Goal: Task Accomplishment & Management: Use online tool/utility

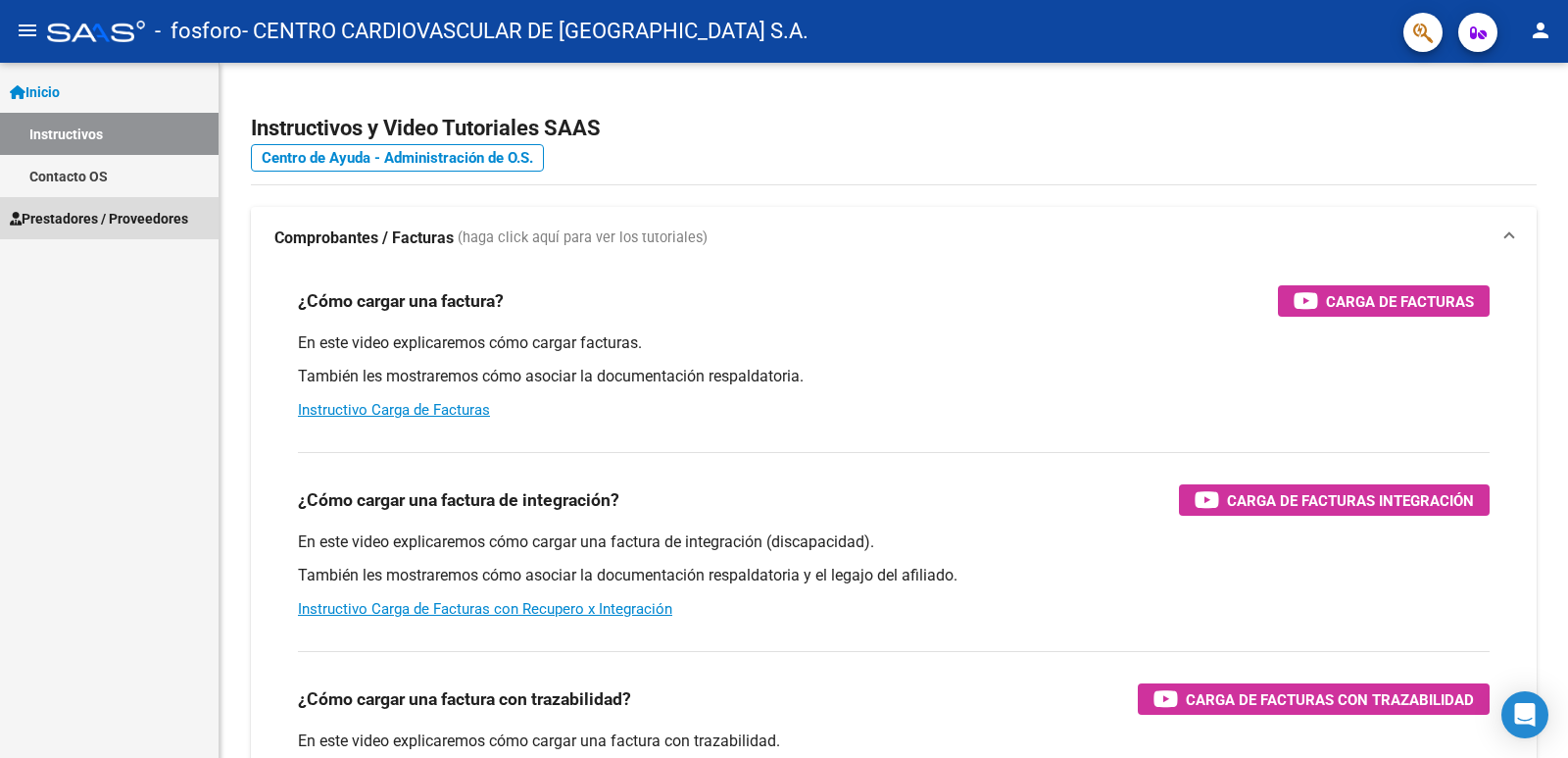
click at [110, 214] on span "Prestadores / Proveedores" at bounding box center [99, 218] width 178 height 22
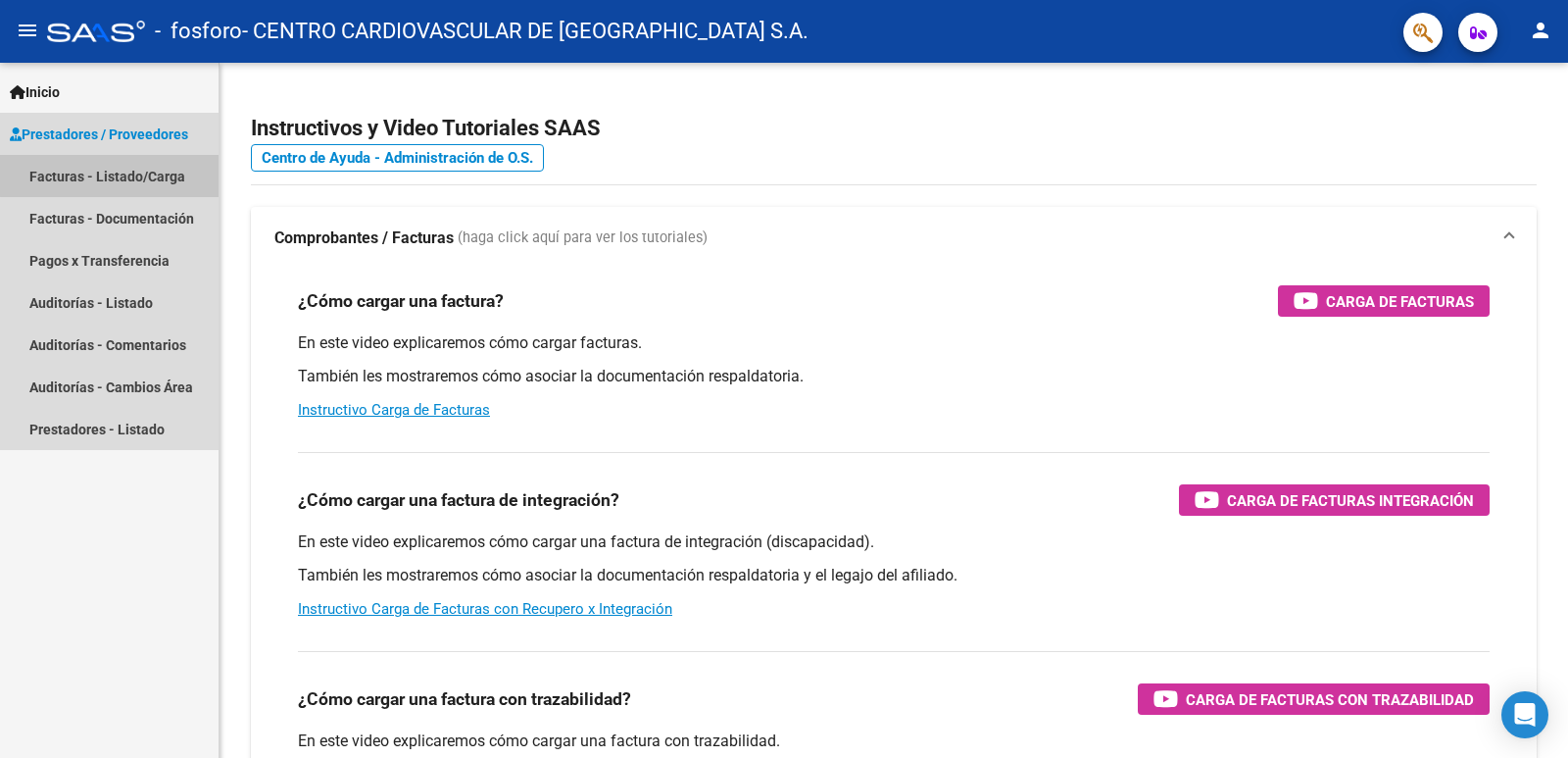
click at [133, 175] on link "Facturas - Listado/Carga" at bounding box center [109, 176] width 218 height 42
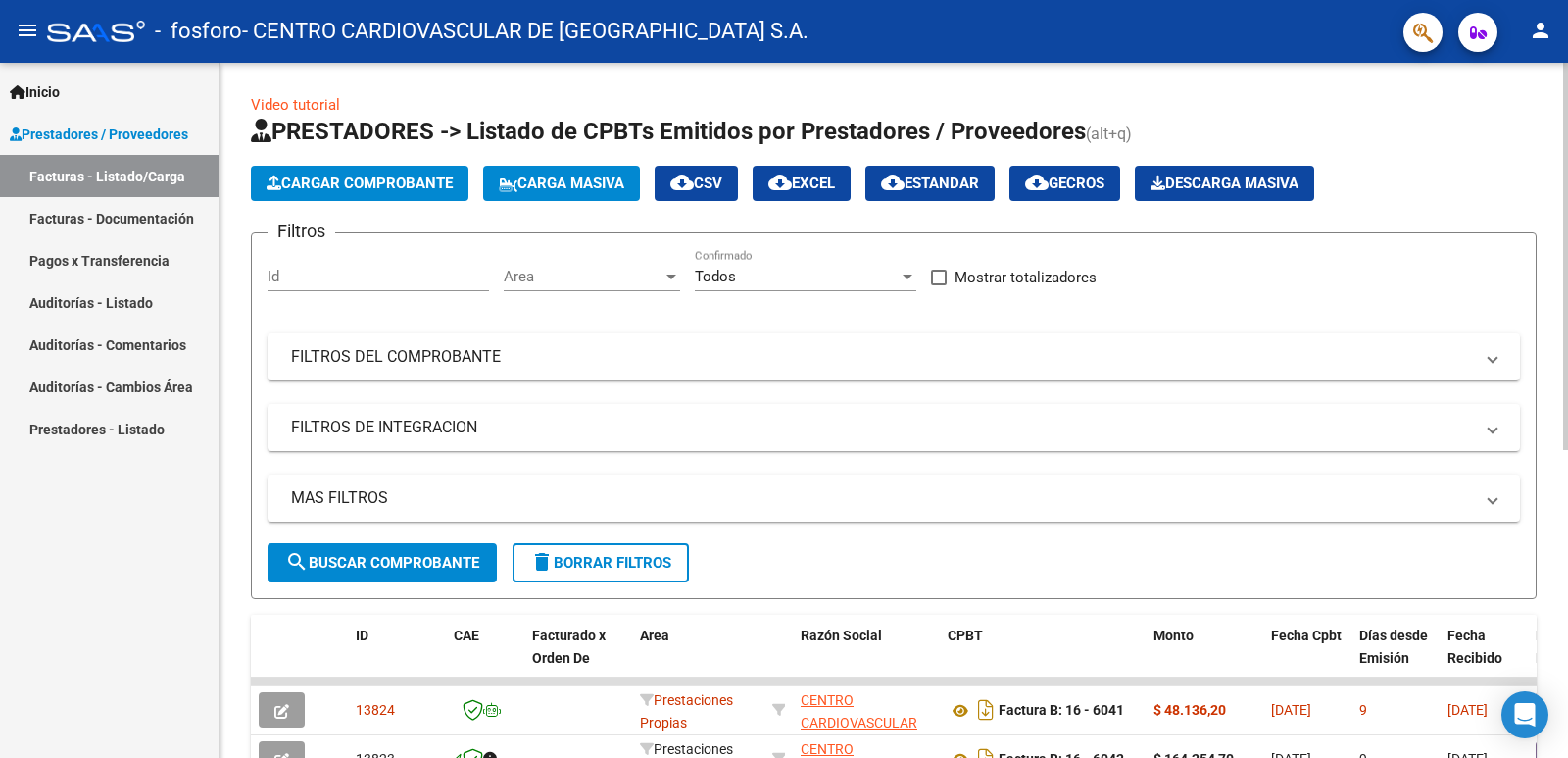
click at [353, 187] on span "Cargar Comprobante" at bounding box center [359, 184] width 186 height 18
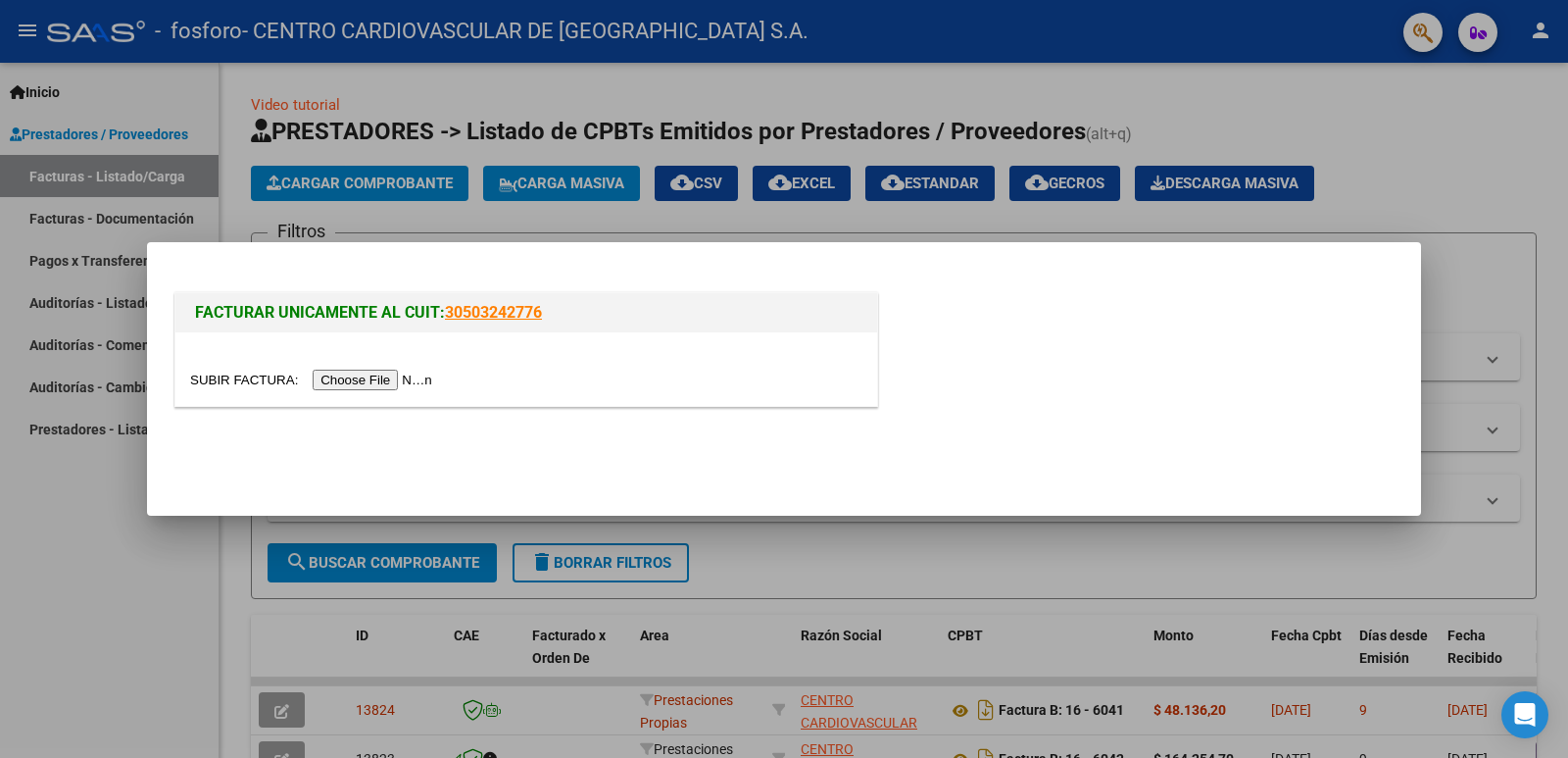
click at [379, 378] on input "file" at bounding box center [314, 380] width 248 height 21
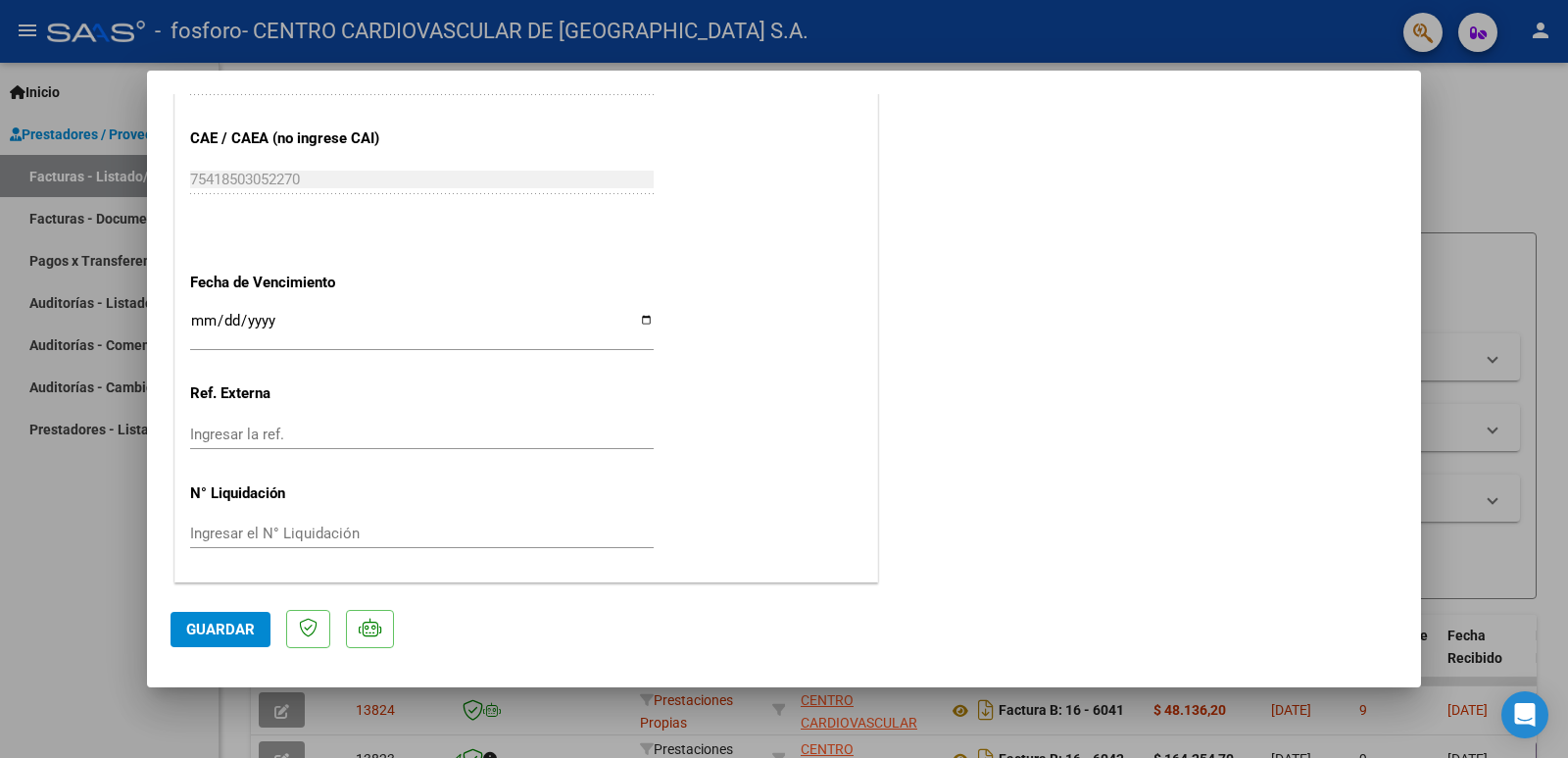
scroll to position [781, 0]
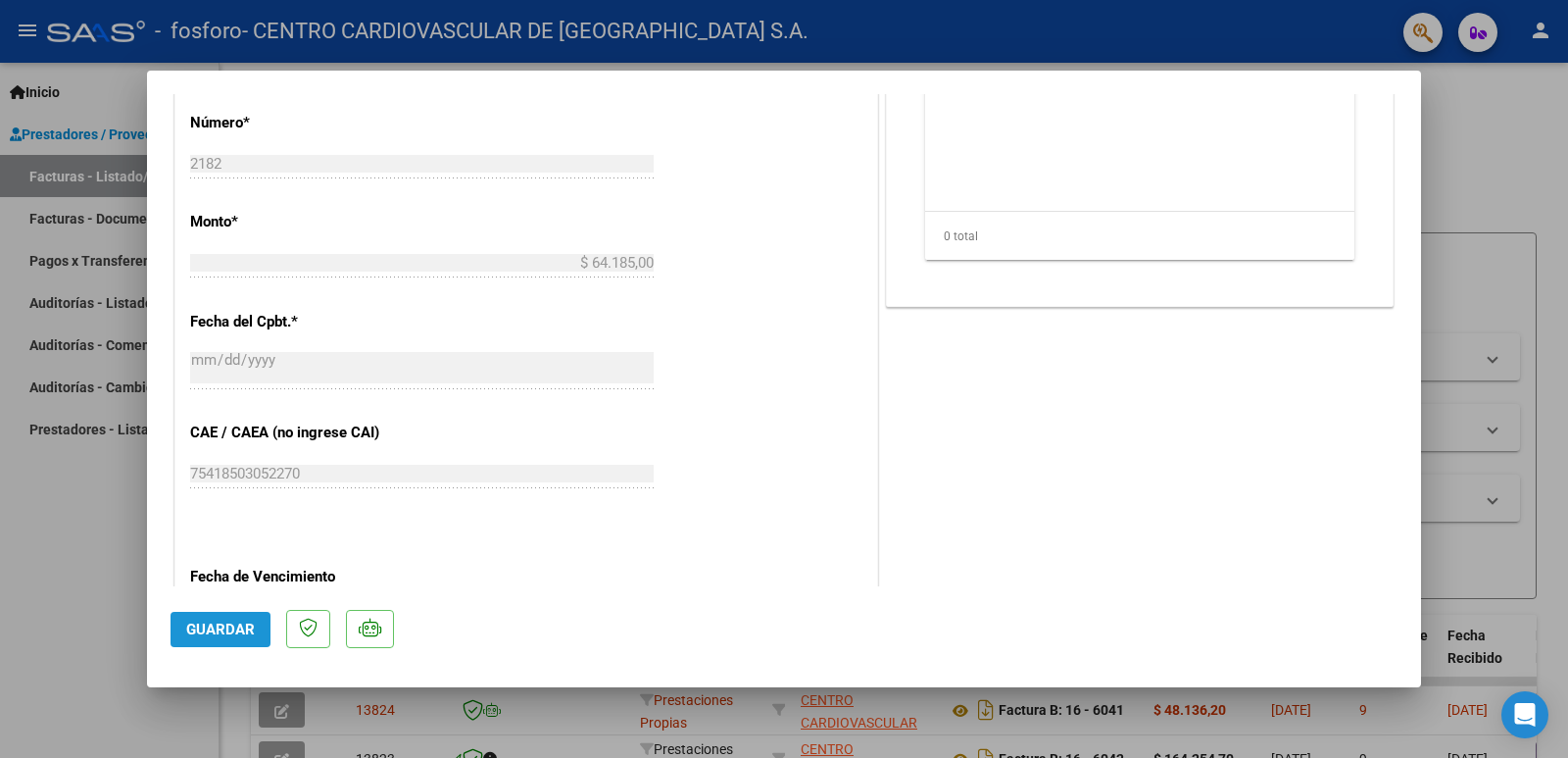
click at [199, 631] on span "Guardar" at bounding box center [220, 629] width 69 height 18
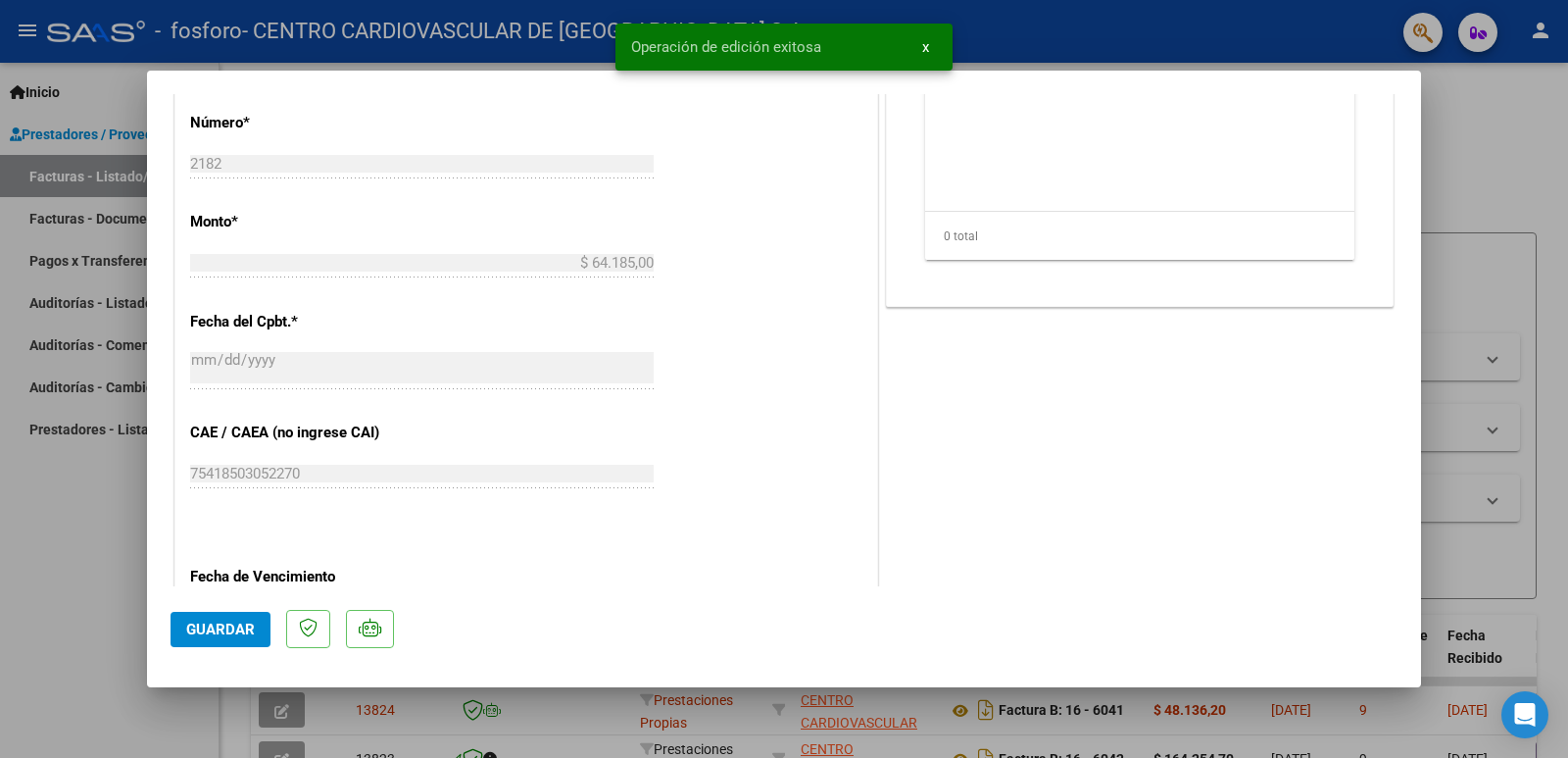
scroll to position [290, 0]
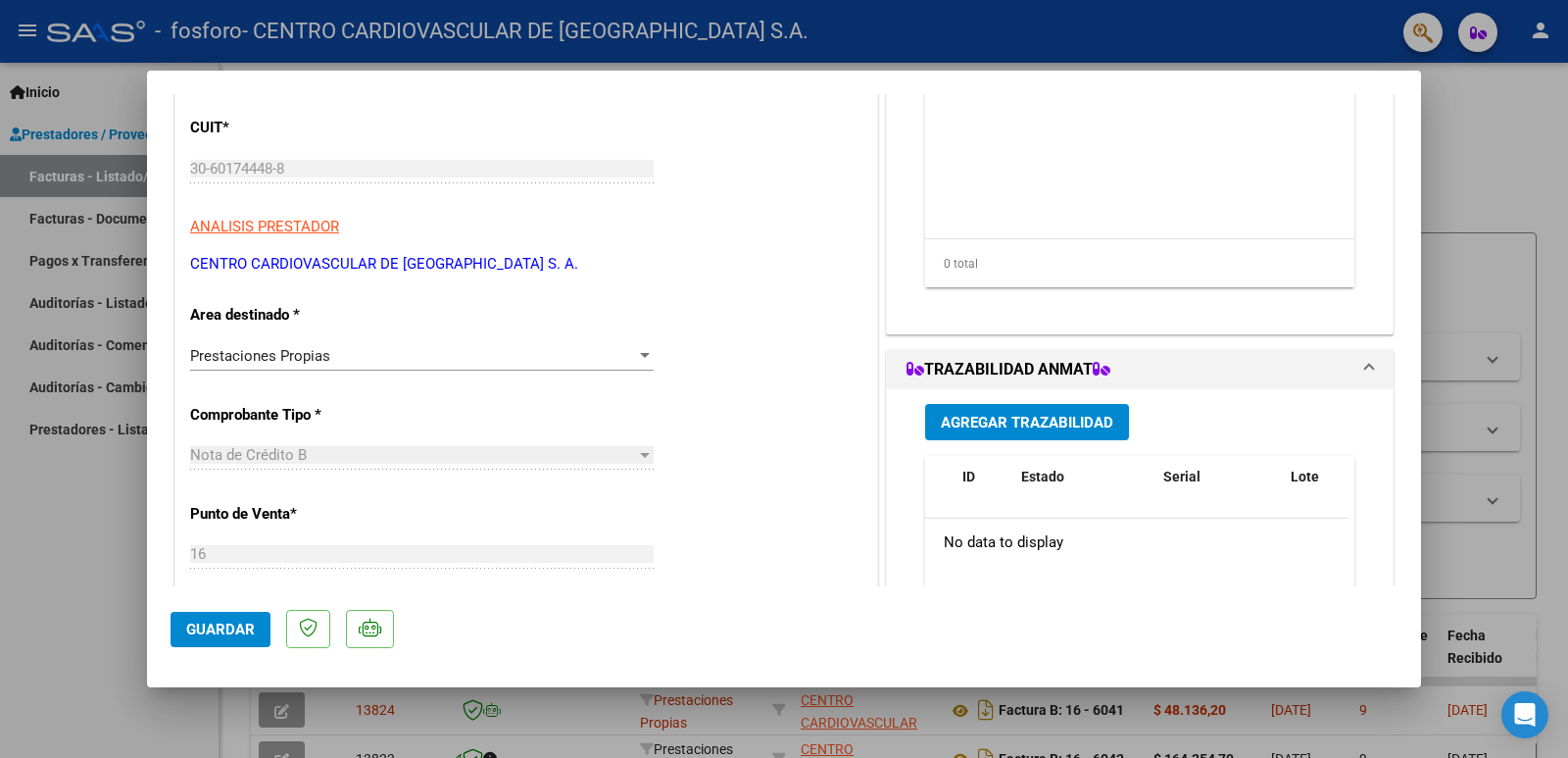
click at [930, 45] on div at bounding box center [784, 379] width 1568 height 758
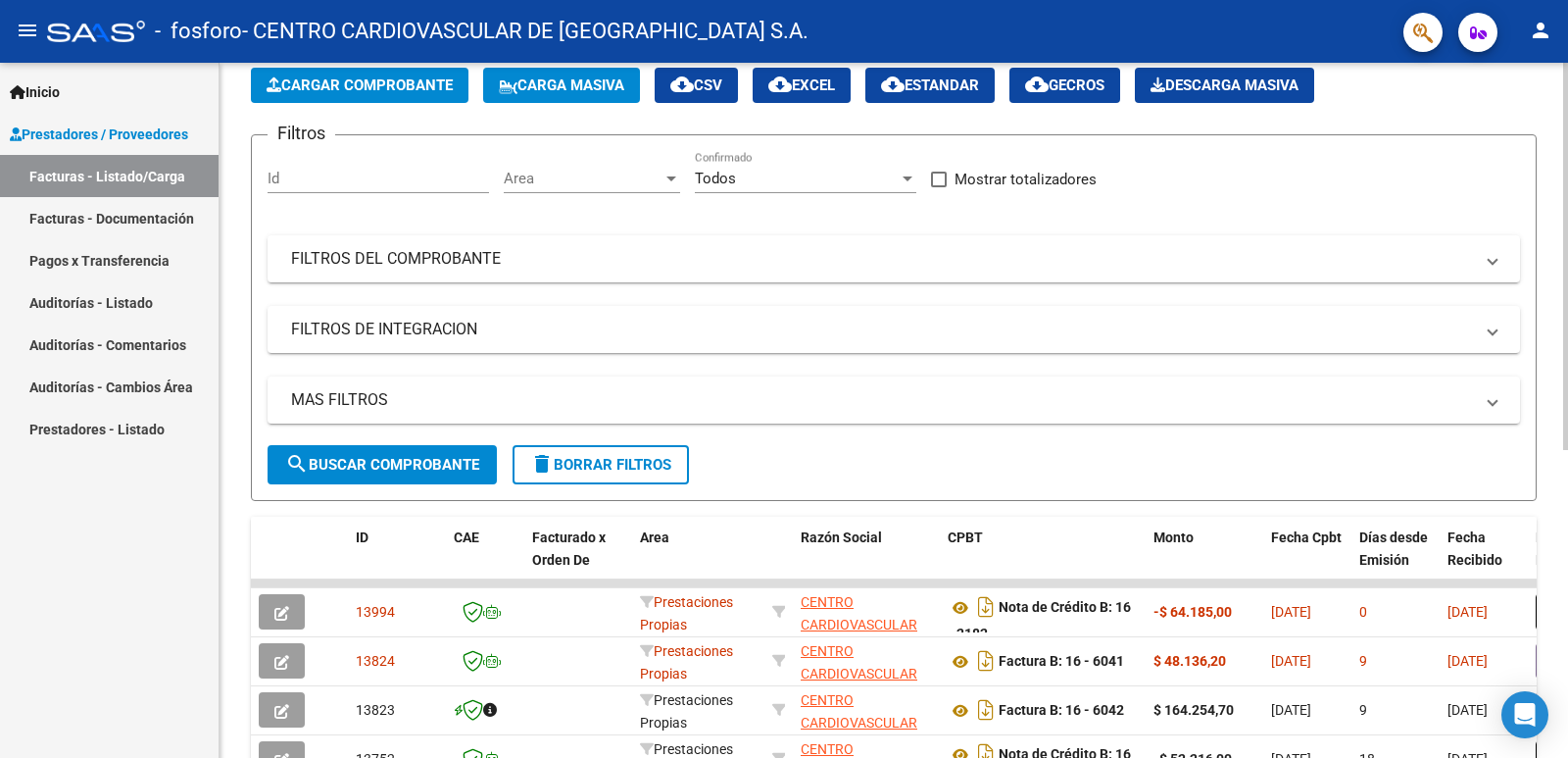
scroll to position [196, 0]
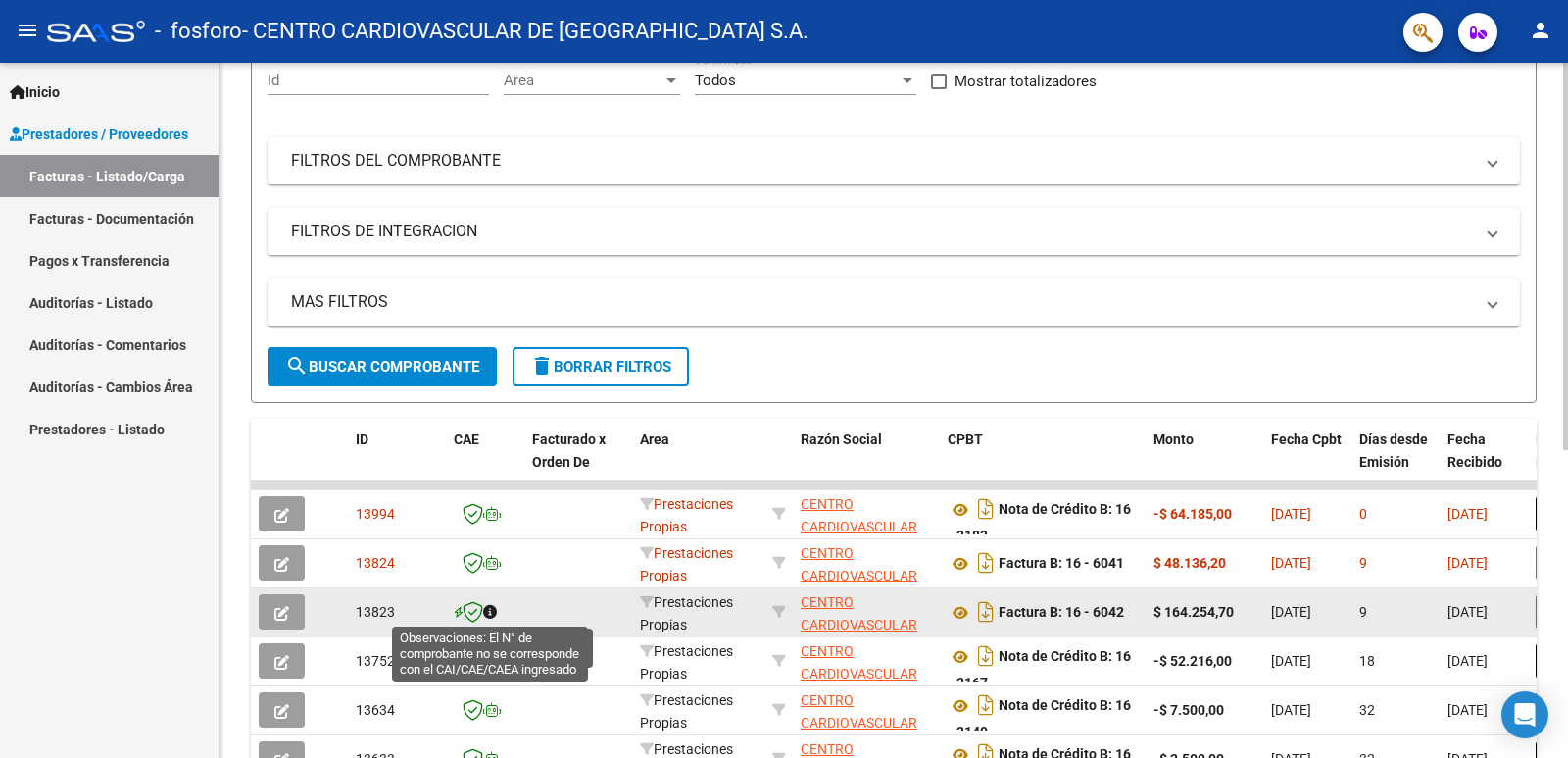
click at [491, 611] on icon at bounding box center [490, 612] width 14 height 14
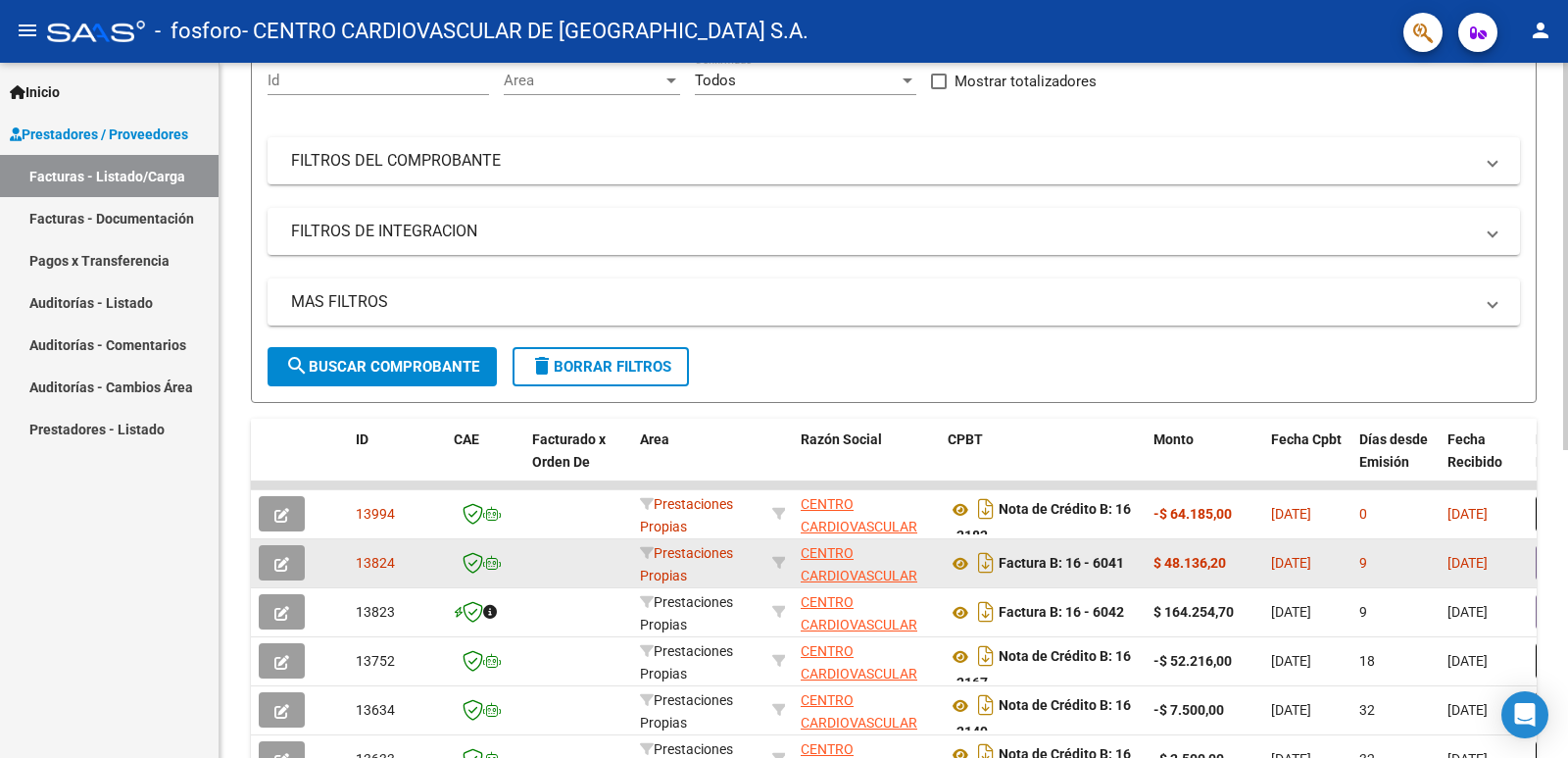
scroll to position [71, 0]
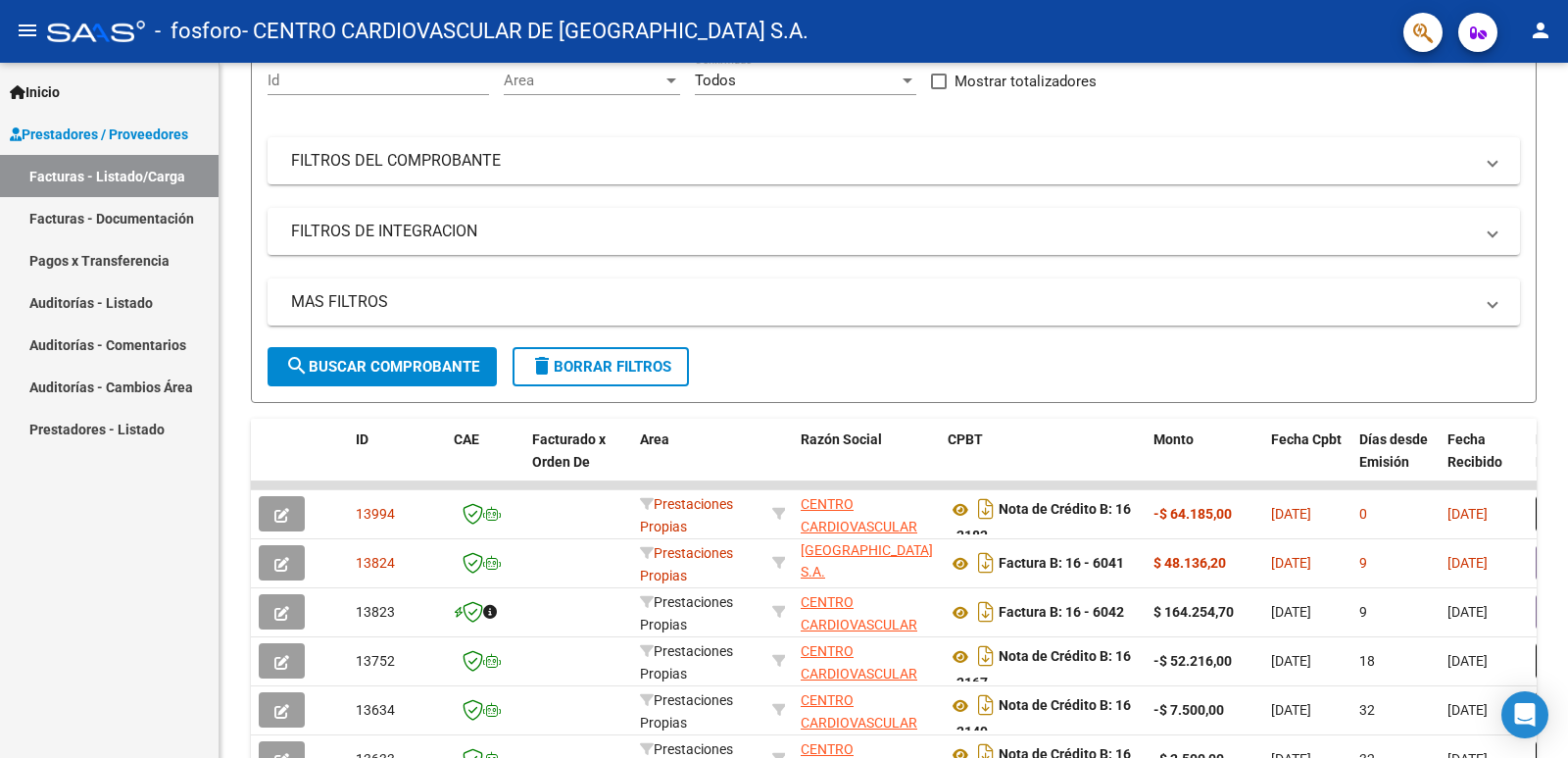
click at [61, 564] on div "Inicio Instructivos Contacto OS Prestadores / Proveedores Facturas - Listado/Ca…" at bounding box center [109, 410] width 218 height 695
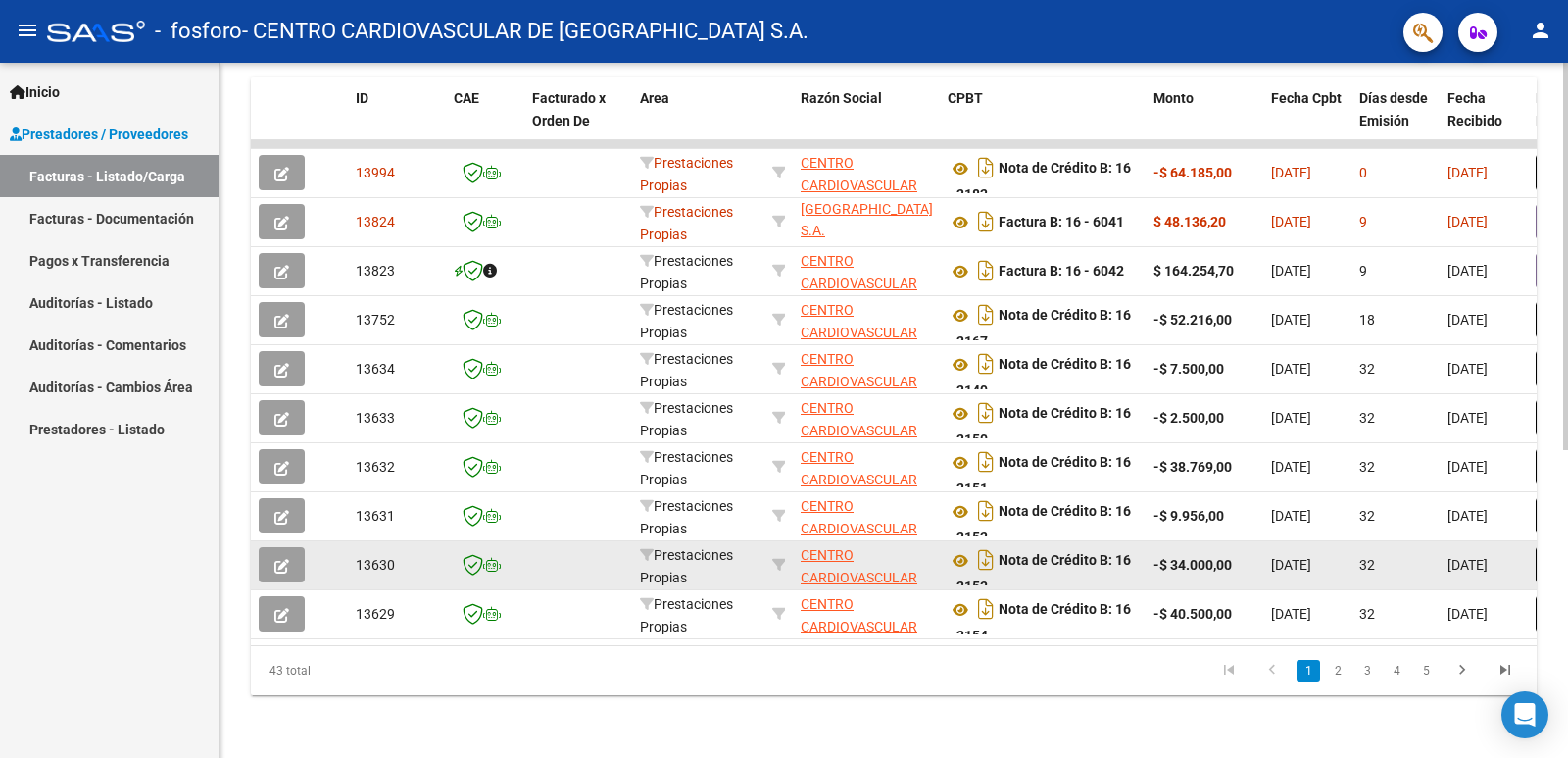
scroll to position [0, 0]
